Goal: Transaction & Acquisition: Purchase product/service

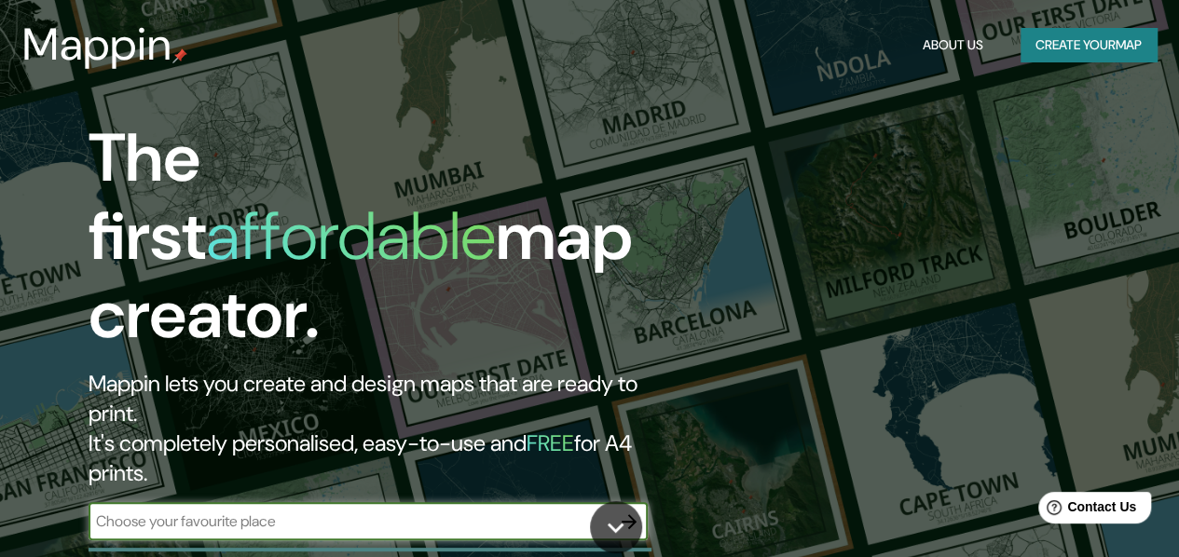
click at [628, 511] on icon "button" at bounding box center [629, 522] width 22 height 22
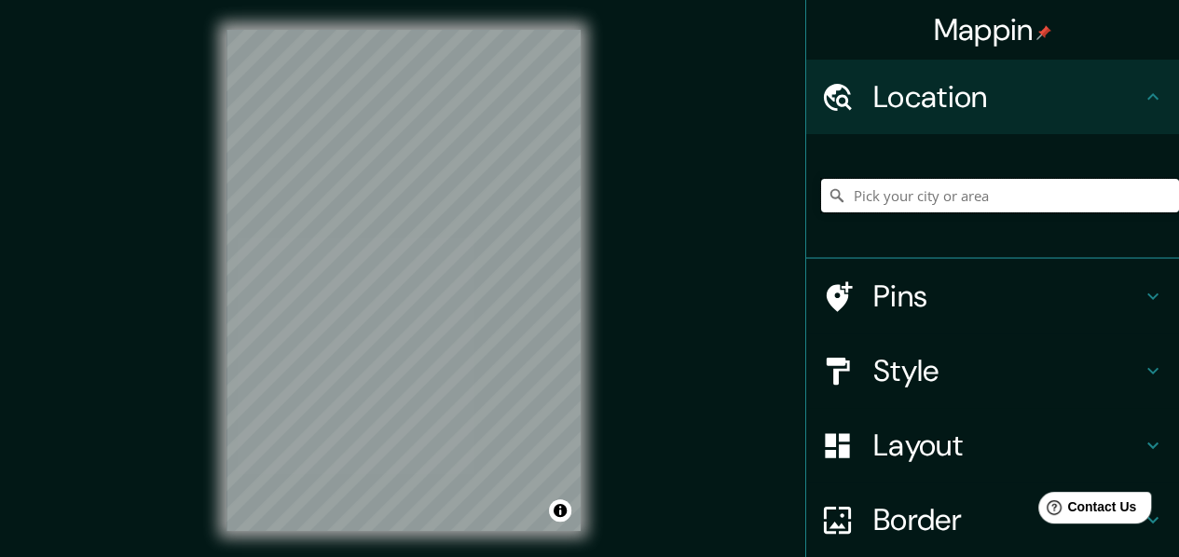
click at [1035, 204] on input "Pick your city or area" at bounding box center [1000, 196] width 358 height 34
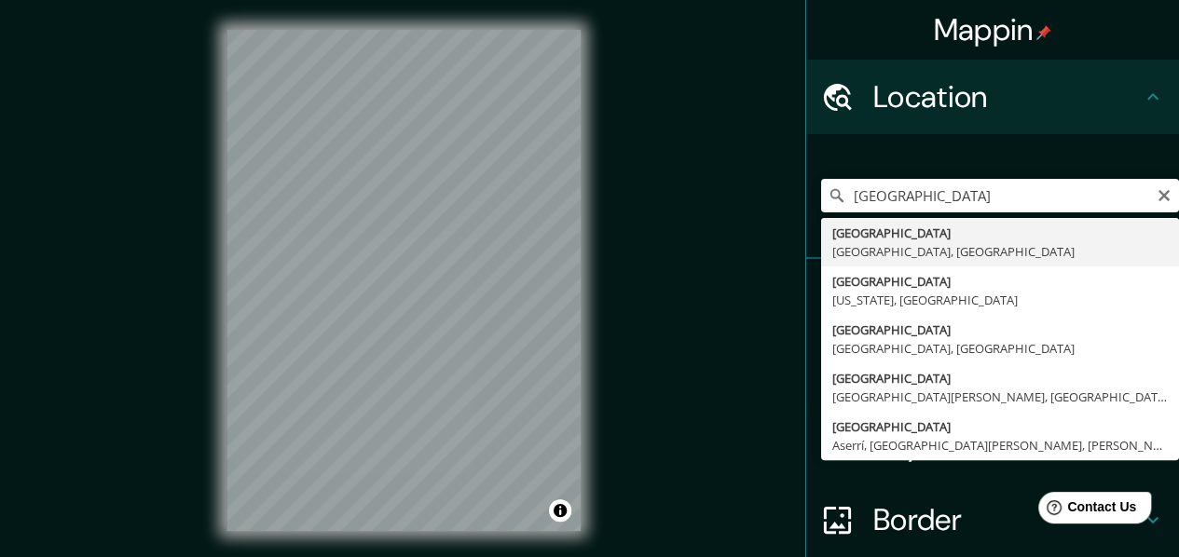
type input "[GEOGRAPHIC_DATA], [GEOGRAPHIC_DATA][PERSON_NAME], [GEOGRAPHIC_DATA]"
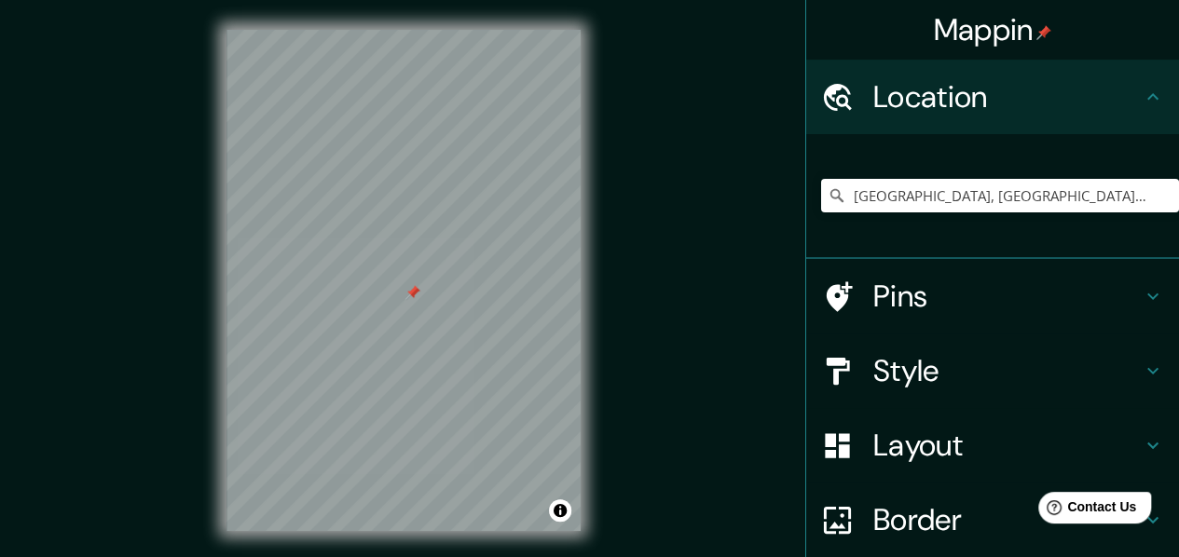
click at [190, 238] on div "Mappin Location Monterrey, Nuevo León, México Pins Style Layout Border Choose a…" at bounding box center [589, 295] width 1179 height 591
click at [453, 30] on div at bounding box center [404, 30] width 354 height 0
click at [358, 143] on div at bounding box center [358, 142] width 15 height 15
click at [1074, 191] on input "[GEOGRAPHIC_DATA], [GEOGRAPHIC_DATA][PERSON_NAME], [GEOGRAPHIC_DATA]" at bounding box center [1000, 196] width 358 height 34
click at [1157, 199] on input "[GEOGRAPHIC_DATA], [GEOGRAPHIC_DATA][PERSON_NAME], [GEOGRAPHIC_DATA]" at bounding box center [1000, 196] width 358 height 34
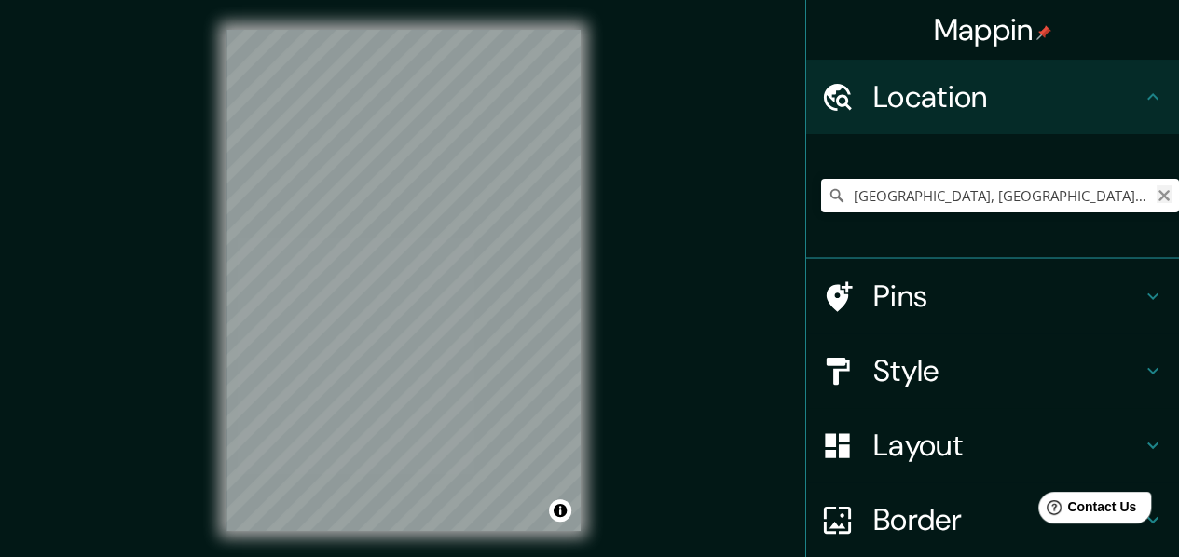
click at [1159, 194] on icon "Clear" at bounding box center [1164, 195] width 11 height 11
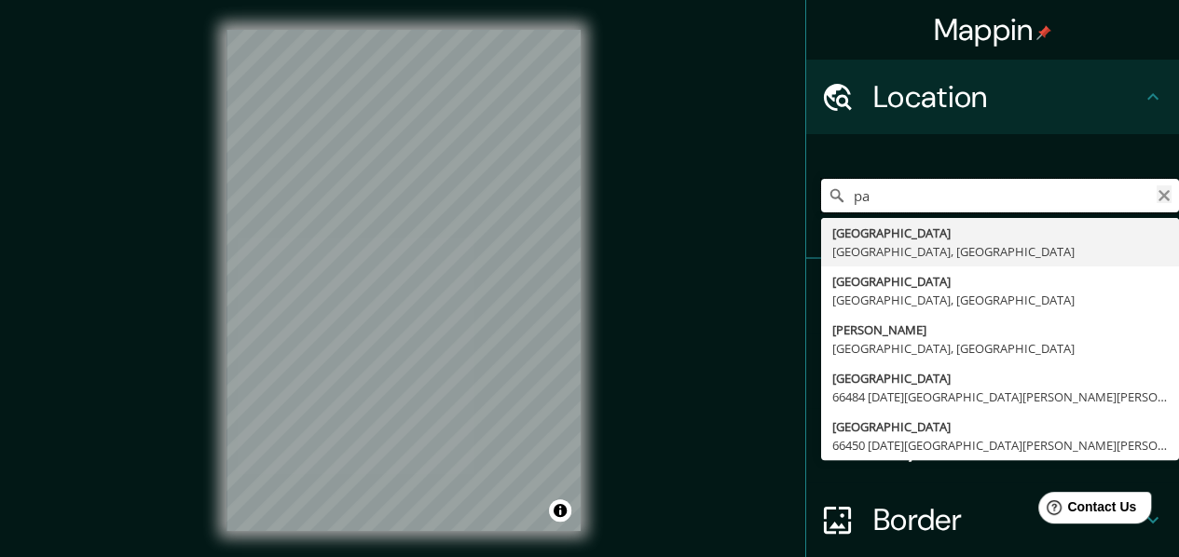
type input "p"
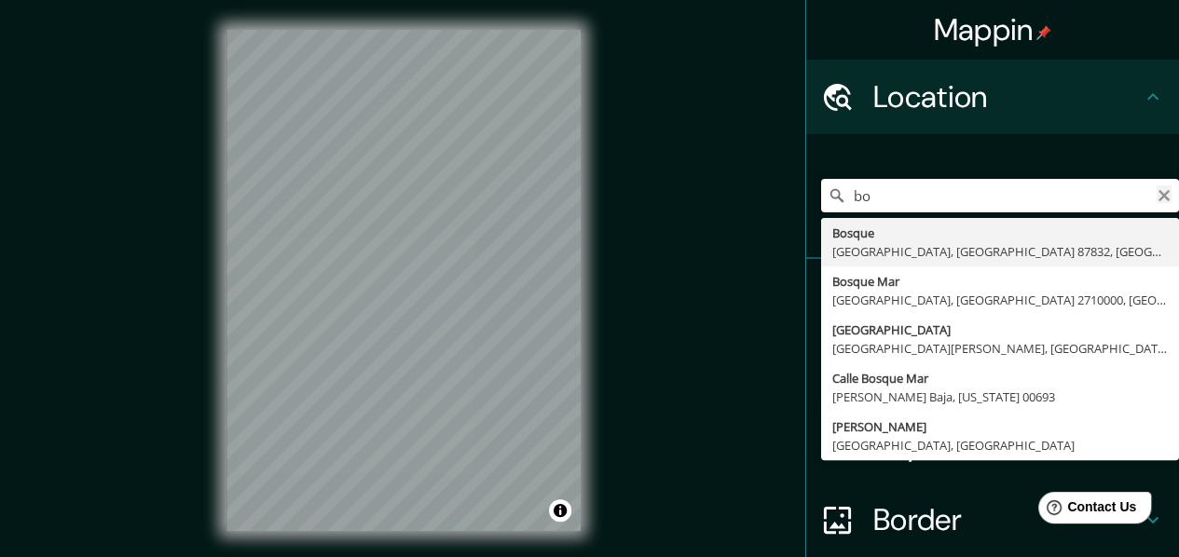
type input "b"
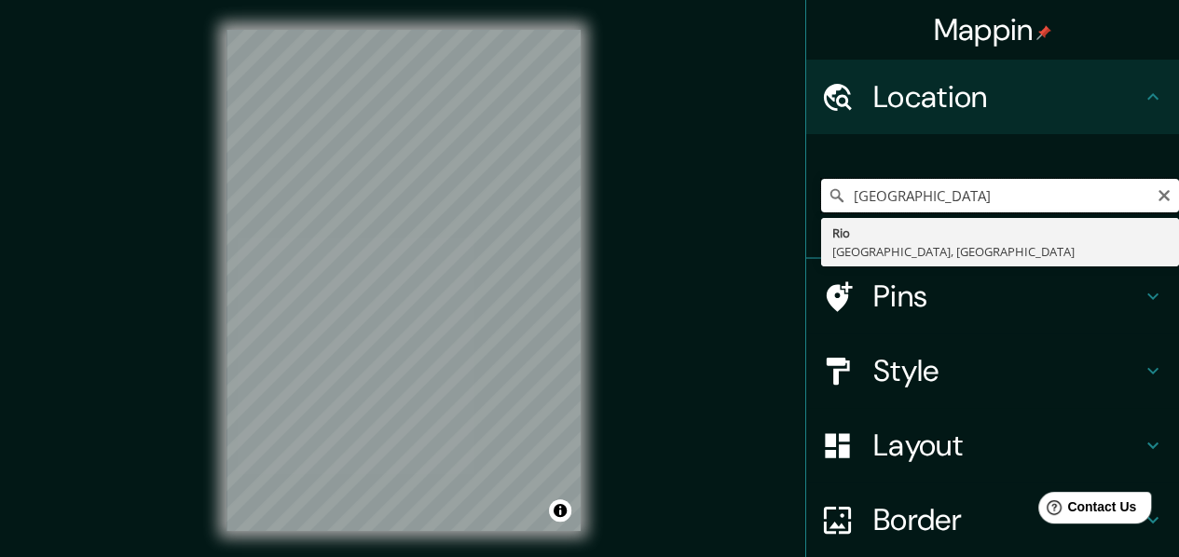
click at [1146, 205] on input "parque rio la silla" at bounding box center [1000, 196] width 358 height 34
type input "parque rio la silla"
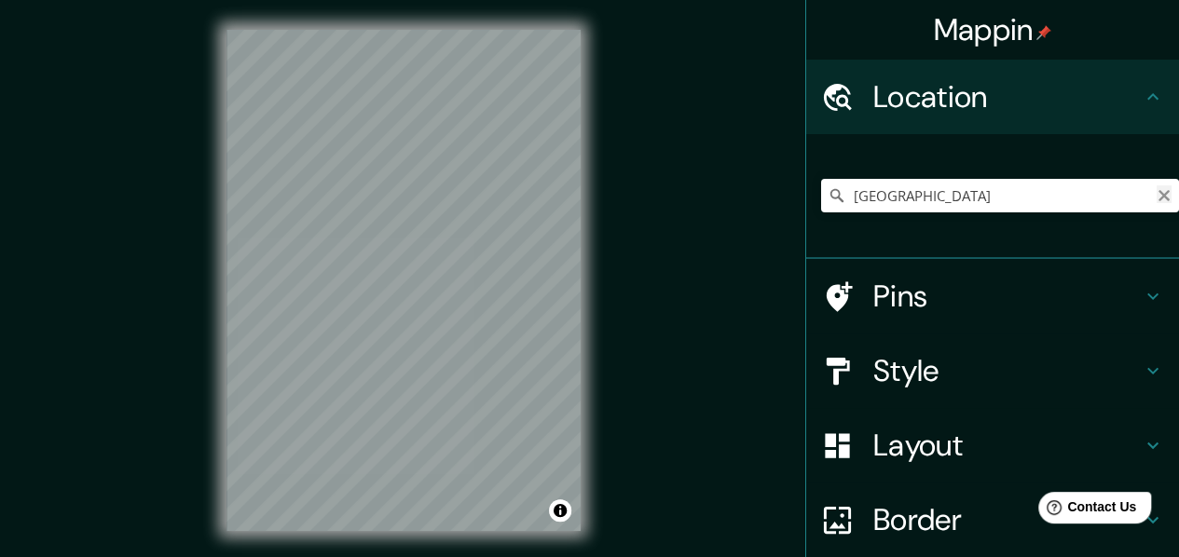
click at [1157, 196] on icon "Clear" at bounding box center [1164, 195] width 15 height 15
click at [171, 283] on div "Mappin Location Rio Luisiana, Estados Unidos Pins Style Layout Border Choose a …" at bounding box center [589, 295] width 1179 height 591
click at [412, 314] on div at bounding box center [410, 316] width 15 height 15
click at [1035, 191] on input "Pick your city or area" at bounding box center [1000, 196] width 358 height 34
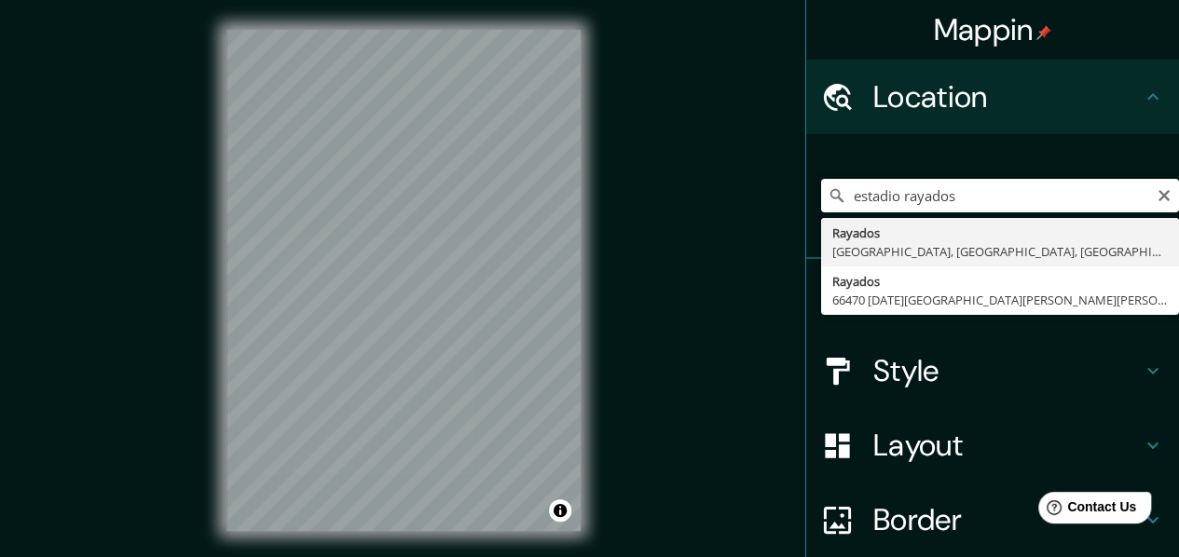
type input "Rayados, 64830 Monterrey, Nuevo León, México"
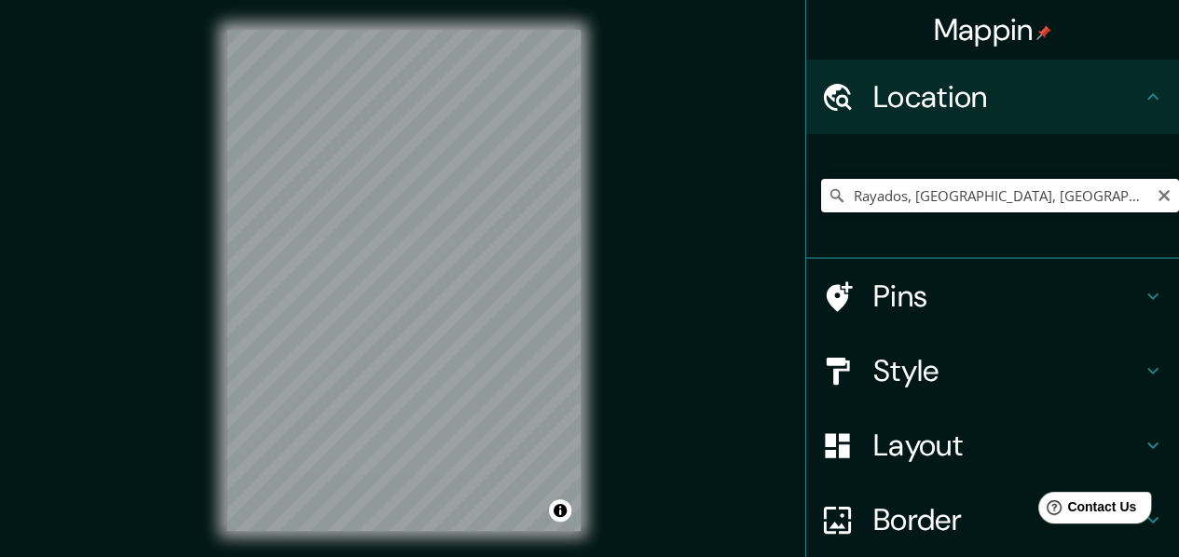
click at [1141, 193] on input "Rayados, 64830 Monterrey, Nuevo León, México" at bounding box center [1000, 196] width 358 height 34
click at [1159, 198] on icon "Clear" at bounding box center [1164, 195] width 11 height 11
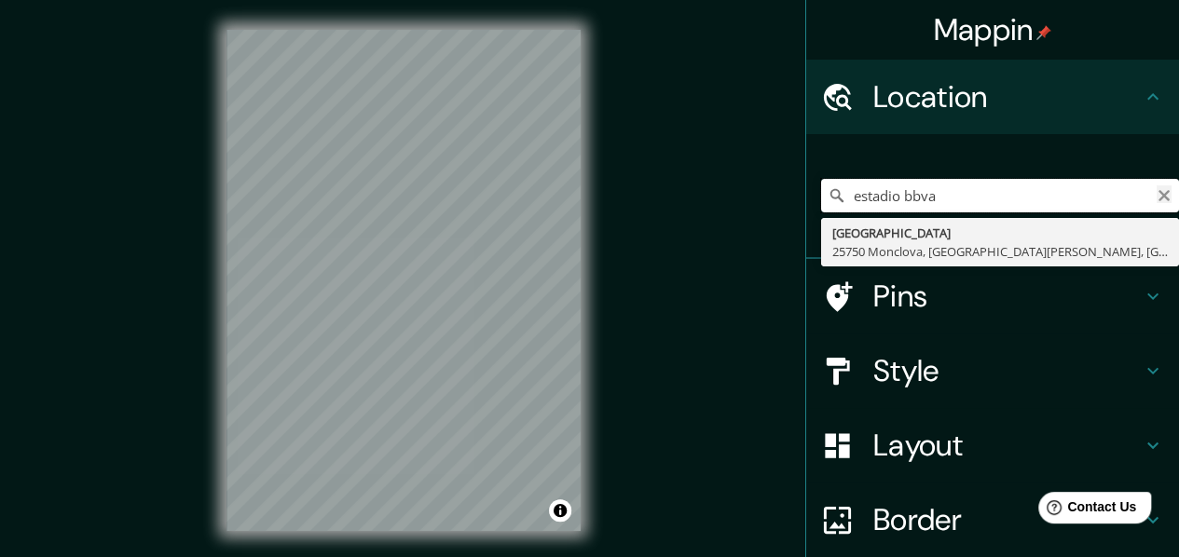
type input "estadio bbva"
click at [1159, 198] on icon "Clear" at bounding box center [1164, 195] width 11 height 11
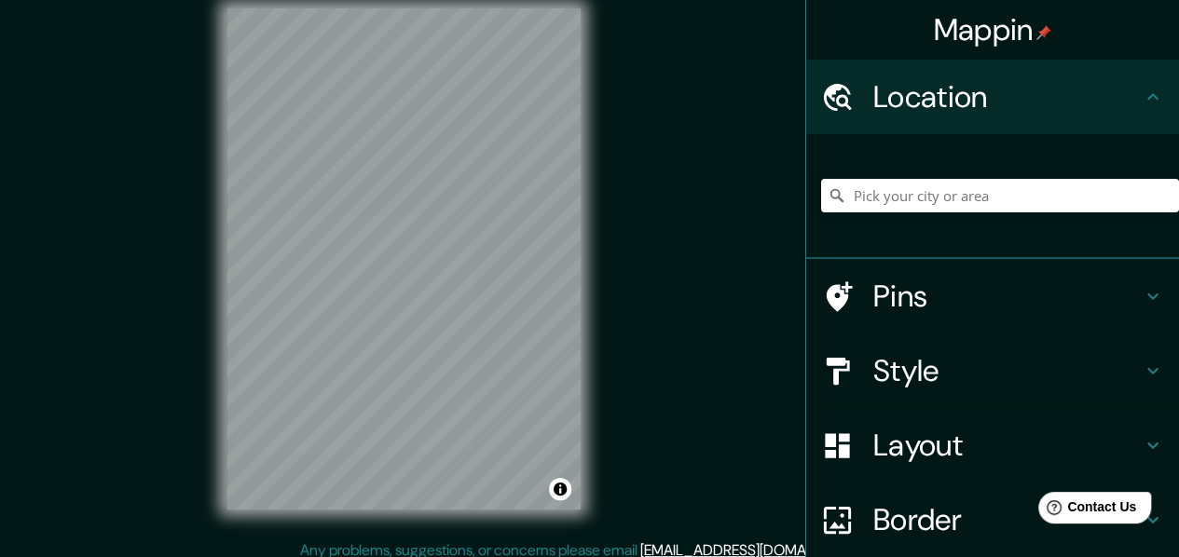
scroll to position [34, 0]
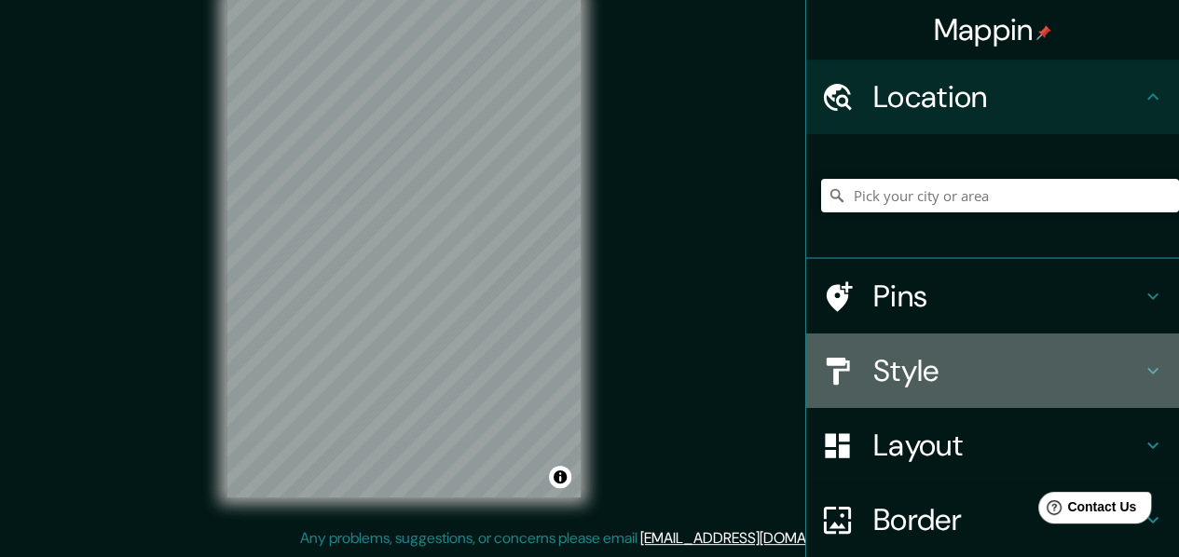
click at [965, 379] on h4 "Style" at bounding box center [1007, 370] width 268 height 37
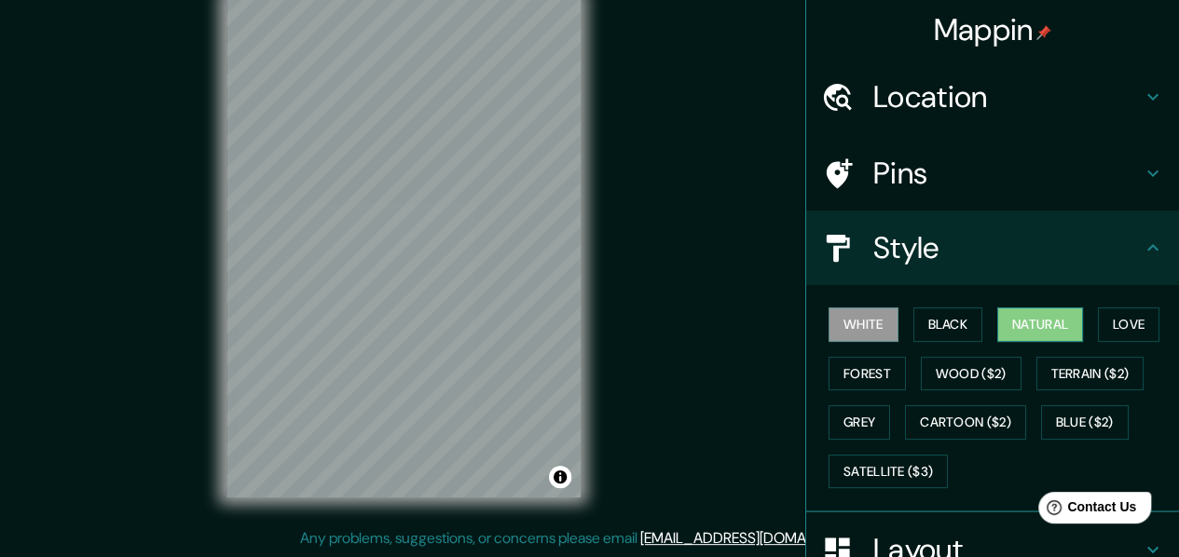
click at [1010, 318] on button "Natural" at bounding box center [1040, 325] width 86 height 34
click at [1098, 256] on h4 "Style" at bounding box center [1007, 247] width 268 height 37
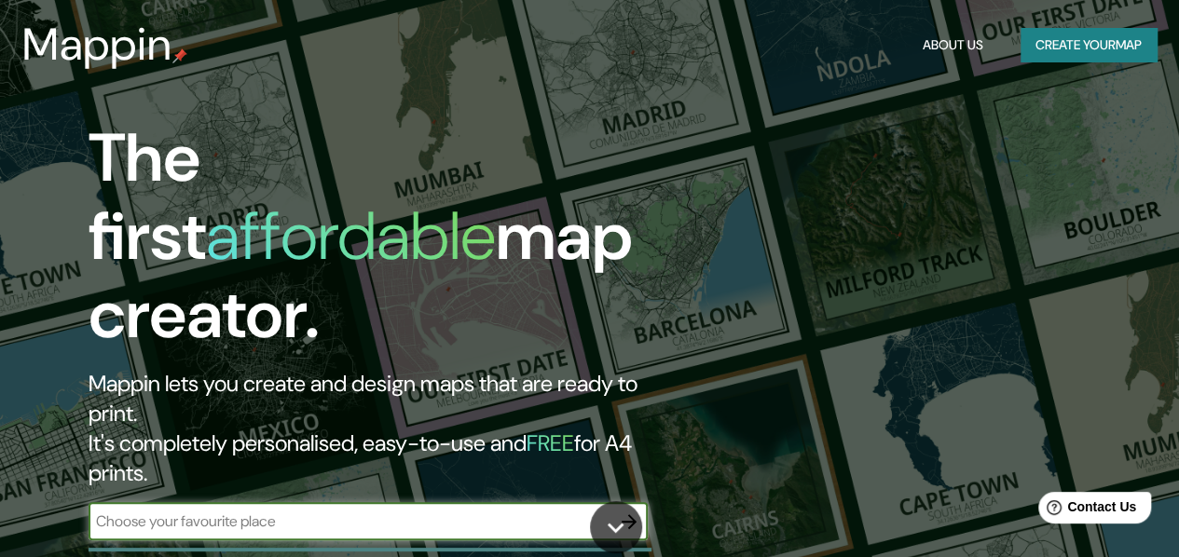
click at [628, 511] on icon "button" at bounding box center [629, 522] width 22 height 22
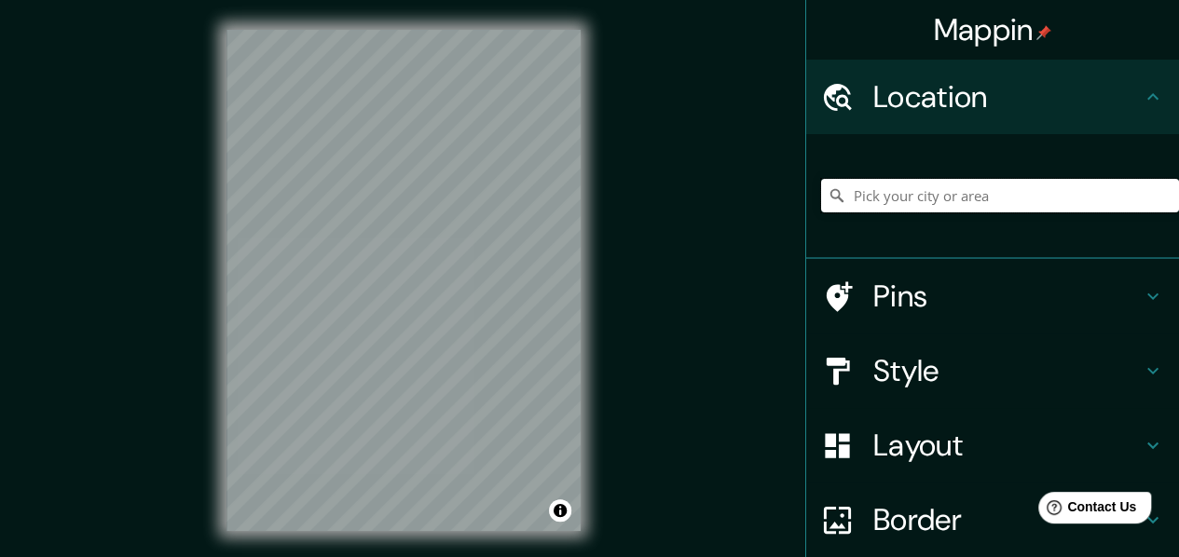
click at [919, 200] on input "Pick your city or area" at bounding box center [1000, 196] width 358 height 34
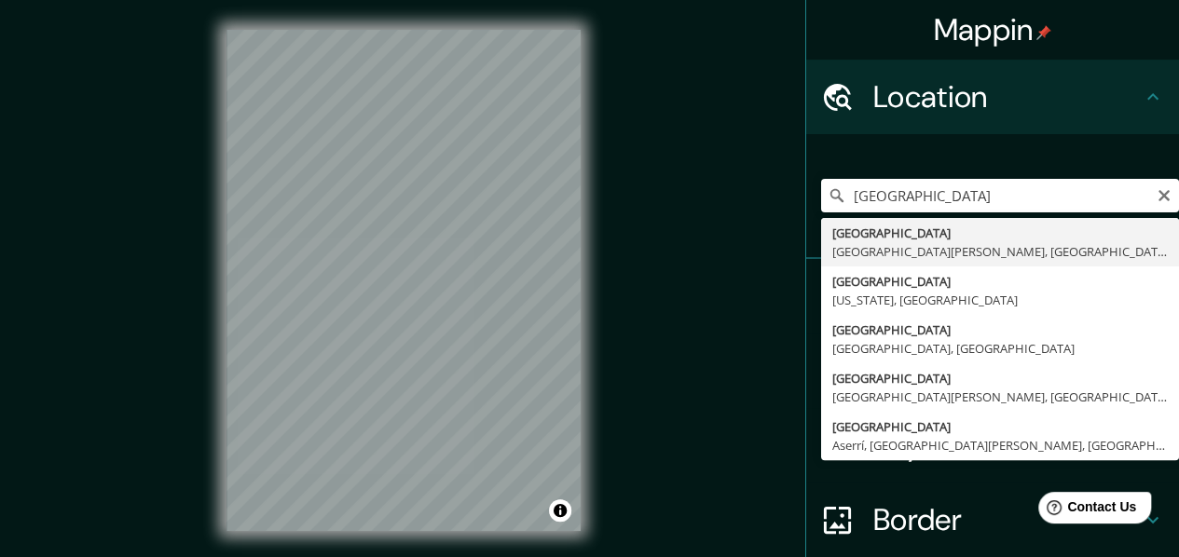
type input "[GEOGRAPHIC_DATA], [GEOGRAPHIC_DATA][PERSON_NAME], [GEOGRAPHIC_DATA]"
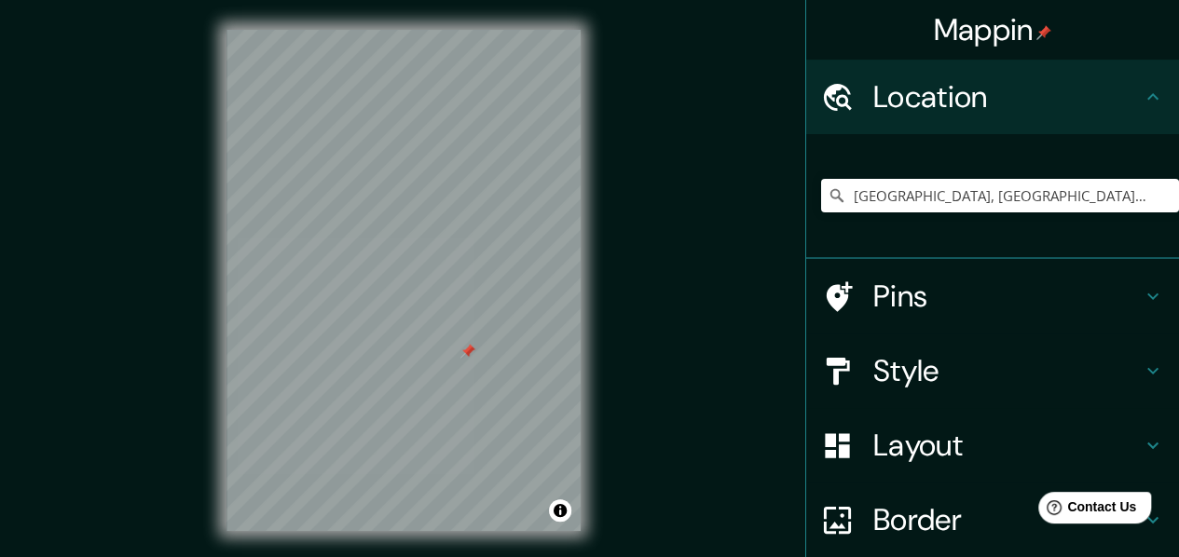
click at [467, 355] on div at bounding box center [467, 351] width 15 height 15
click at [968, 370] on h4 "Style" at bounding box center [1007, 370] width 268 height 37
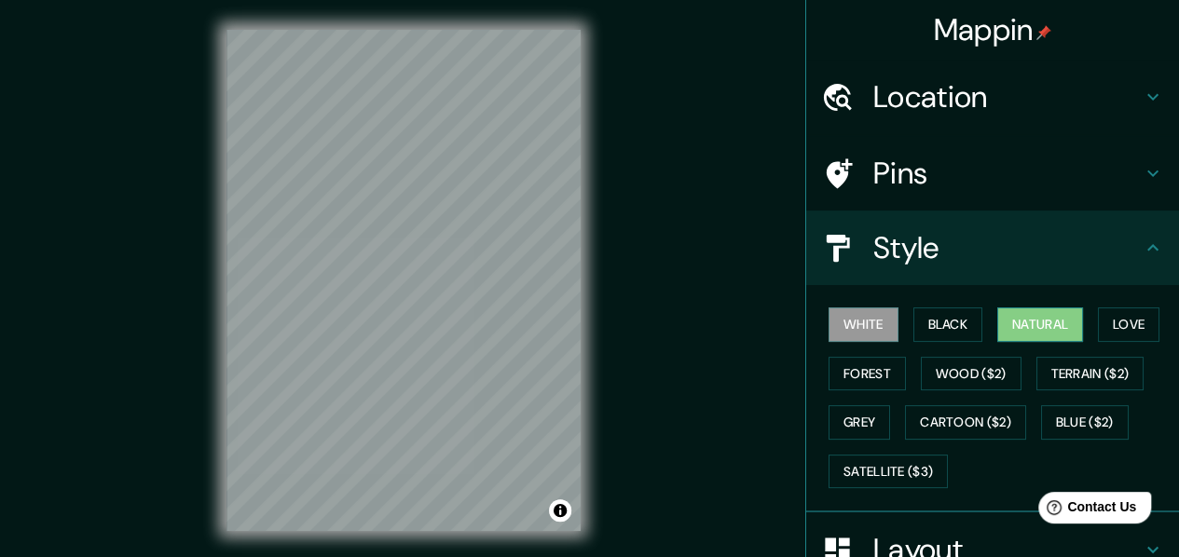
click at [1023, 308] on button "Natural" at bounding box center [1040, 325] width 86 height 34
